Goal: Book appointment/travel/reservation

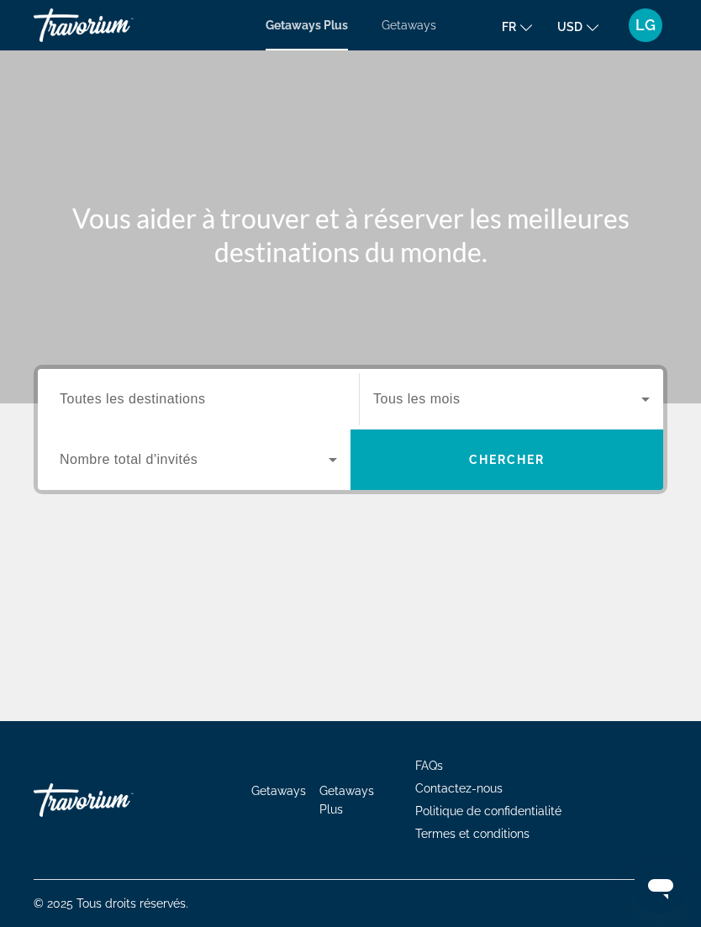
click at [334, 394] on input "Destination Toutes les destinations" at bounding box center [198, 400] width 277 height 20
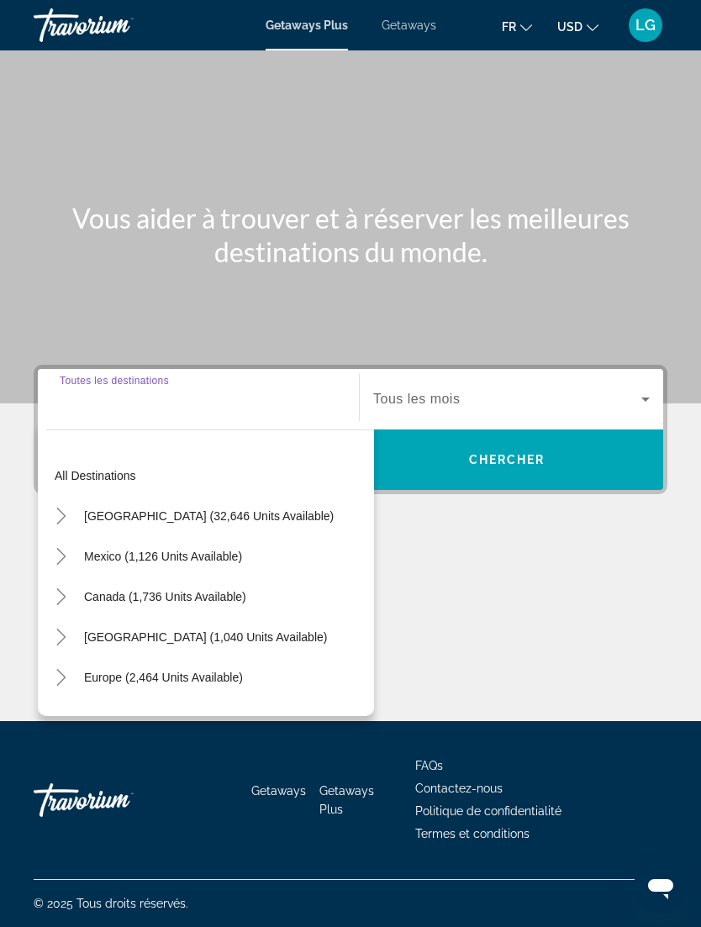
scroll to position [56, 0]
click at [106, 469] on span "All destinations" at bounding box center [95, 475] width 81 height 13
type input "**********"
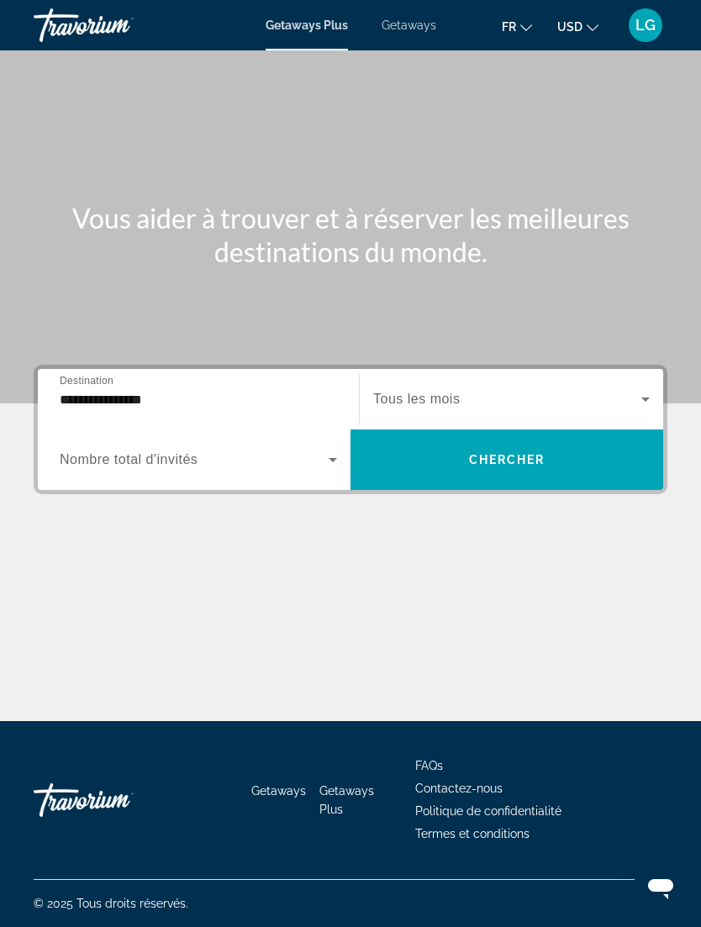
click at [538, 389] on span "Search widget" at bounding box center [507, 399] width 268 height 20
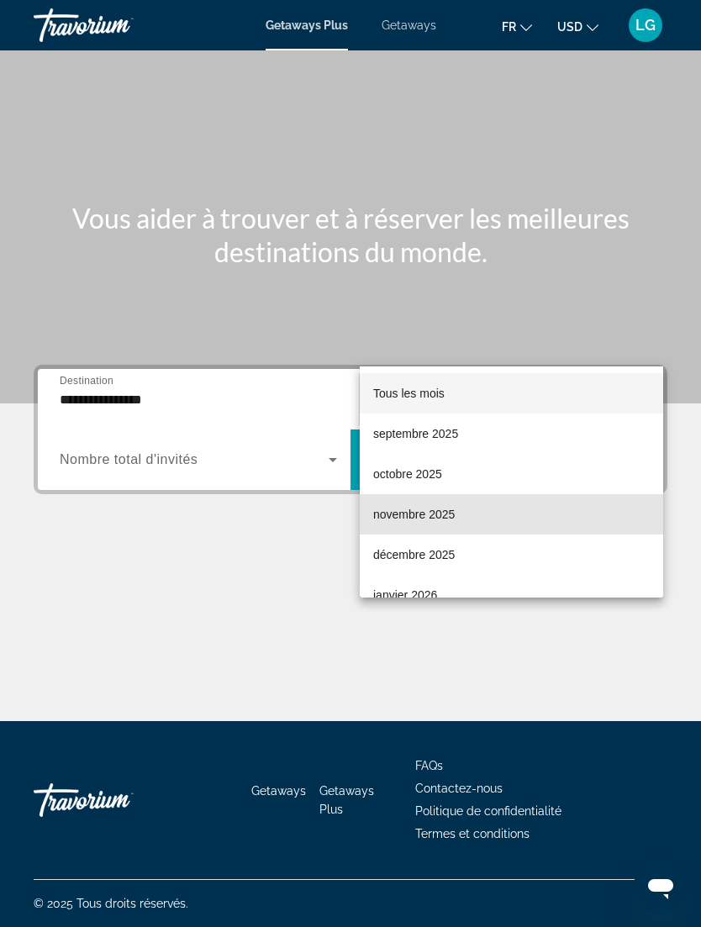
click at [501, 517] on mat-option "novembre 2025" at bounding box center [511, 514] width 303 height 40
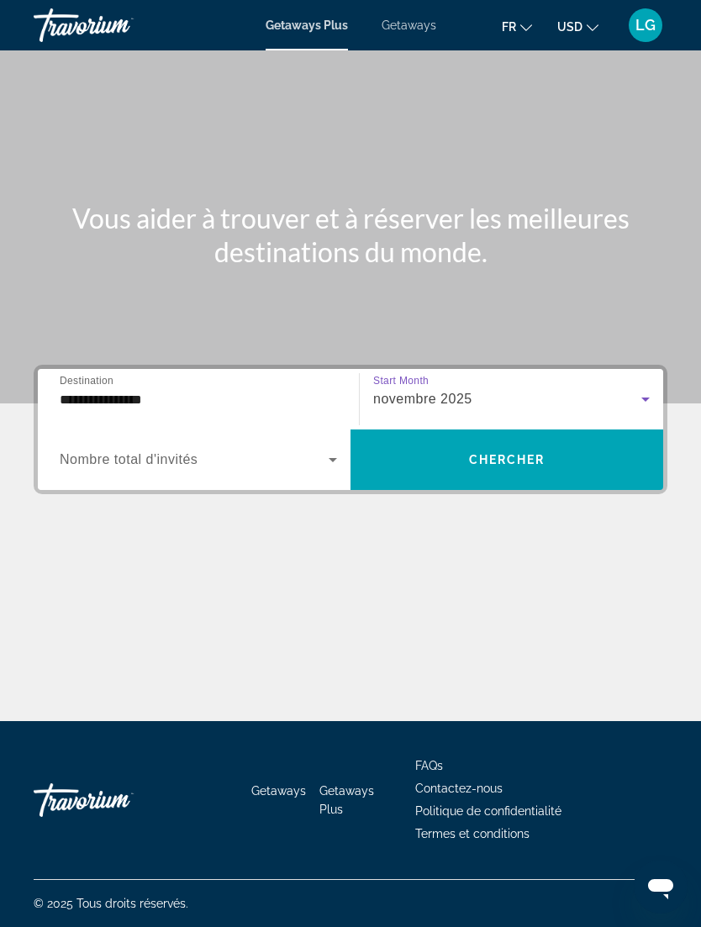
click at [334, 449] on icon "Search widget" at bounding box center [333, 459] width 20 height 20
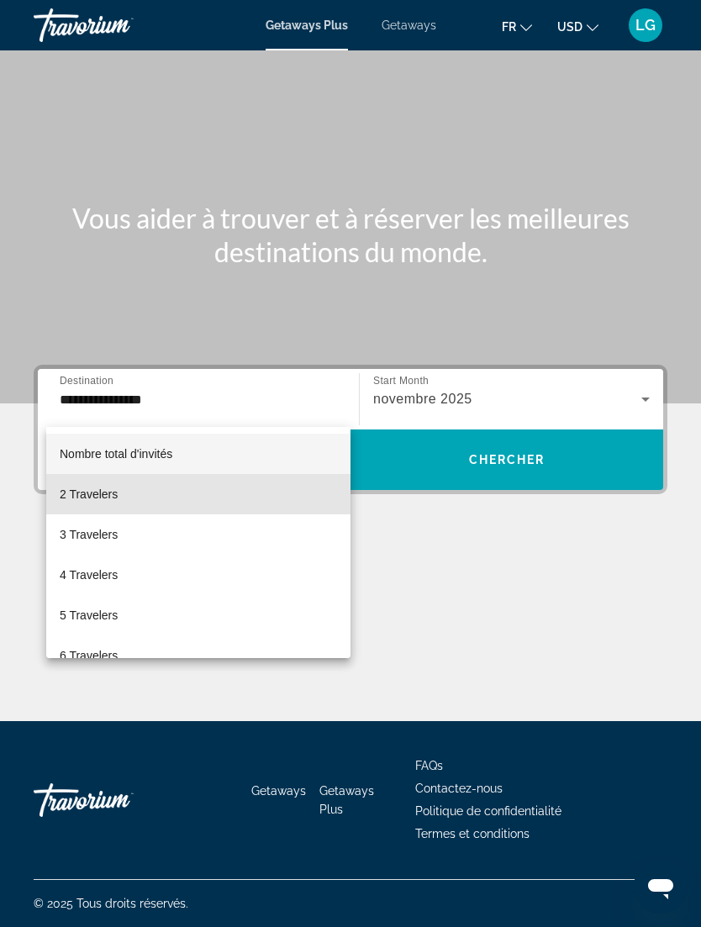
click at [158, 502] on mat-option "2 Travelers" at bounding box center [198, 494] width 304 height 40
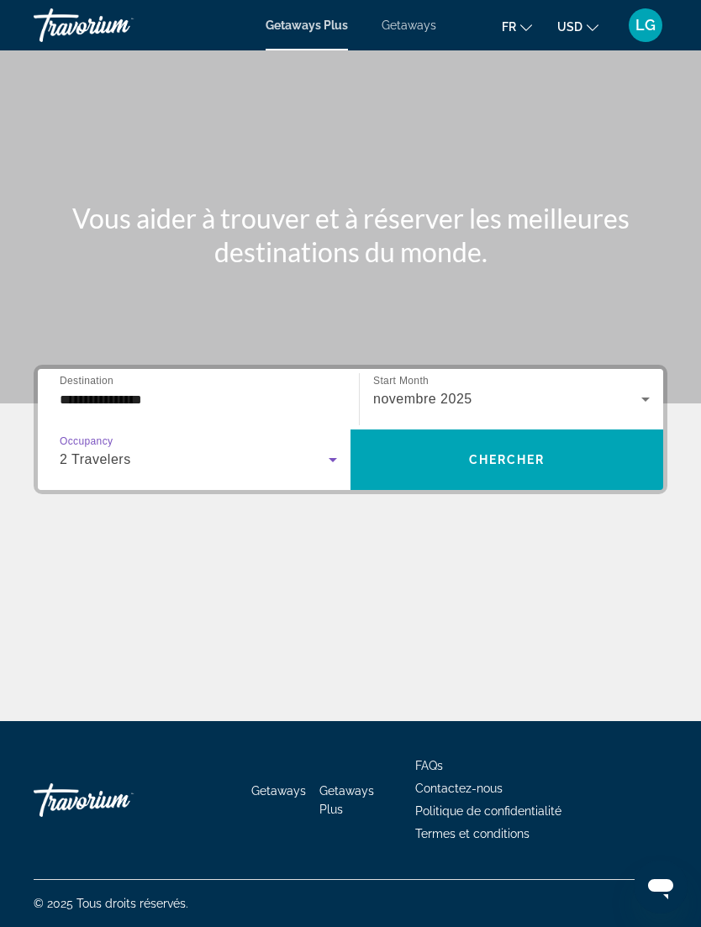
click at [501, 439] on span "Search widget" at bounding box center [506, 459] width 312 height 40
